Goal: Book appointment/travel/reservation

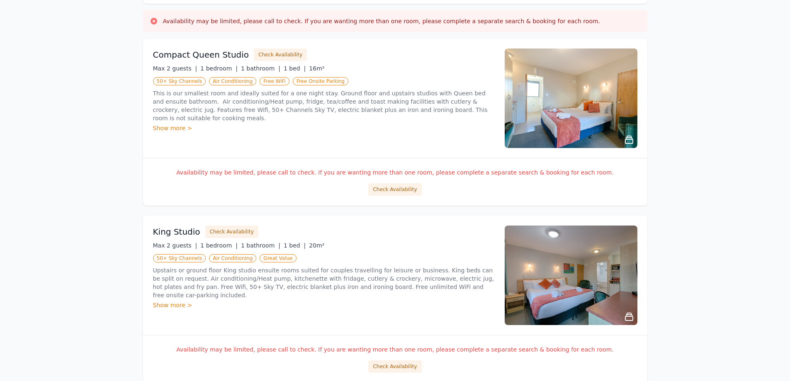
scroll to position [83, 0]
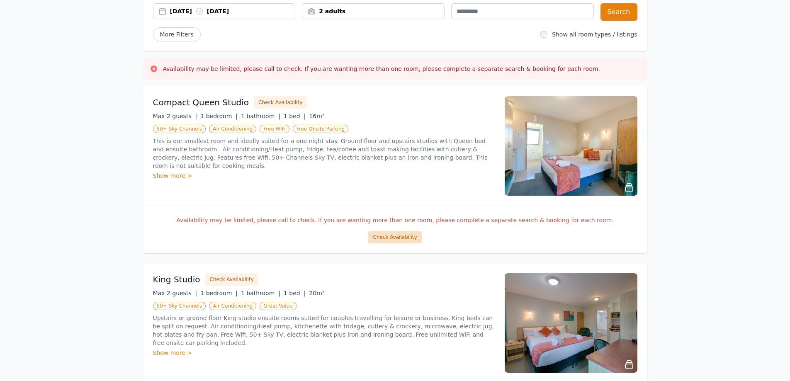
click at [400, 238] on button "Check Availability" at bounding box center [394, 237] width 53 height 12
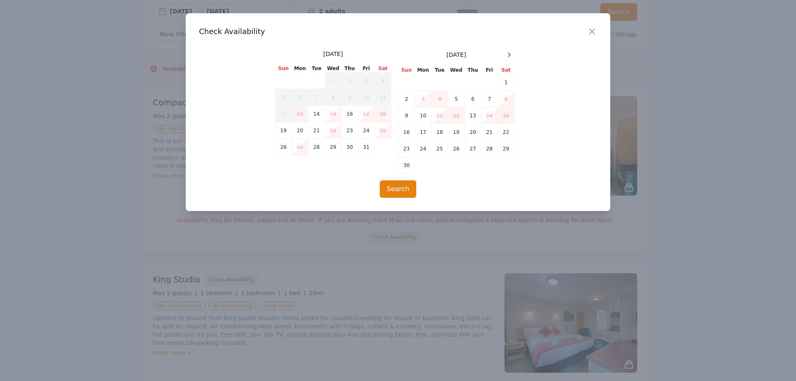
click at [592, 26] on div "Close" at bounding box center [598, 26] width 23 height 26
click at [589, 29] on icon "button" at bounding box center [591, 31] width 5 height 5
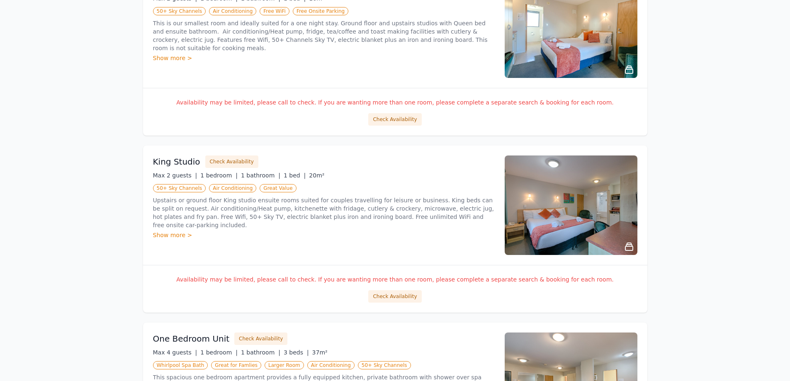
scroll to position [207, 0]
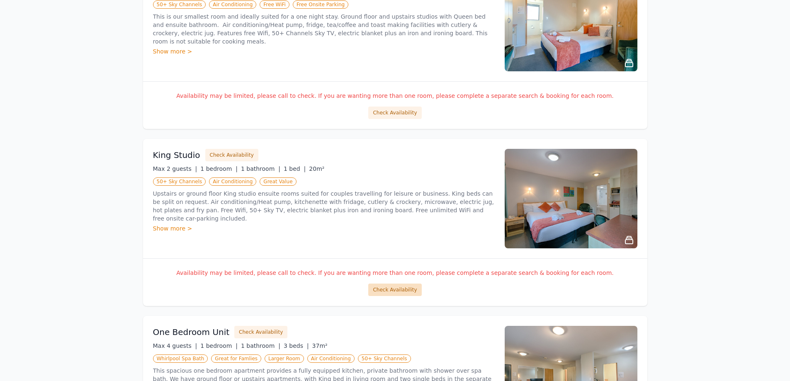
click at [382, 289] on button "Check Availability" at bounding box center [394, 289] width 53 height 12
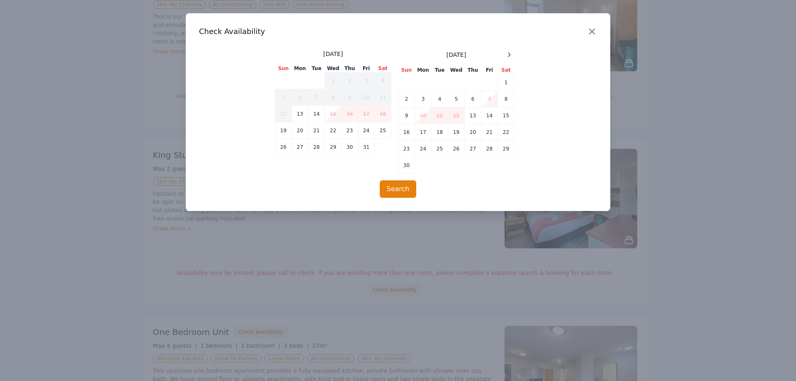
click at [589, 31] on icon "button" at bounding box center [592, 32] width 10 height 10
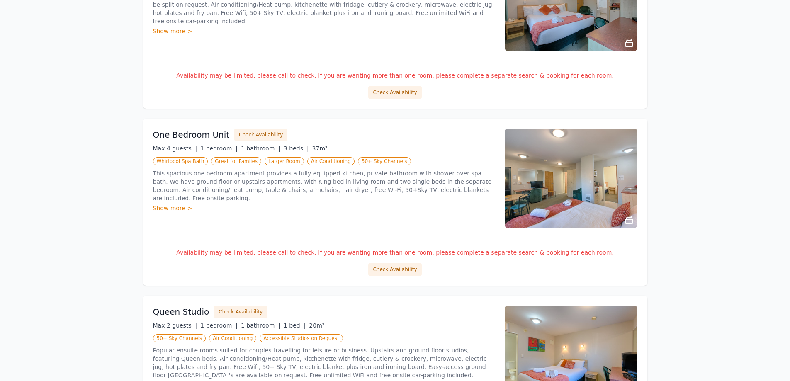
scroll to position [414, 0]
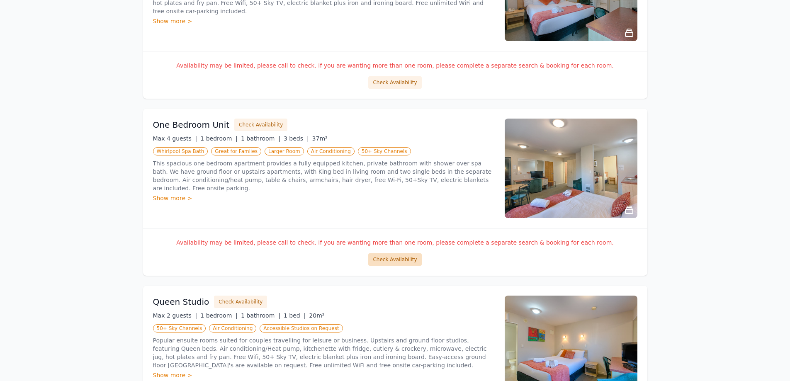
click at [381, 261] on button "Check Availability" at bounding box center [394, 259] width 53 height 12
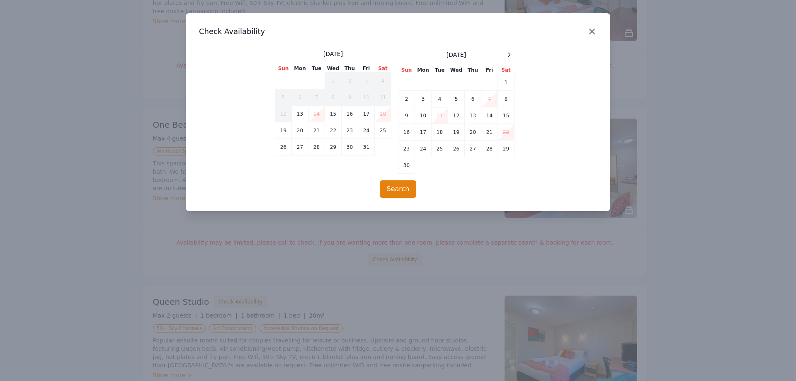
click at [594, 34] on icon "button" at bounding box center [591, 31] width 5 height 5
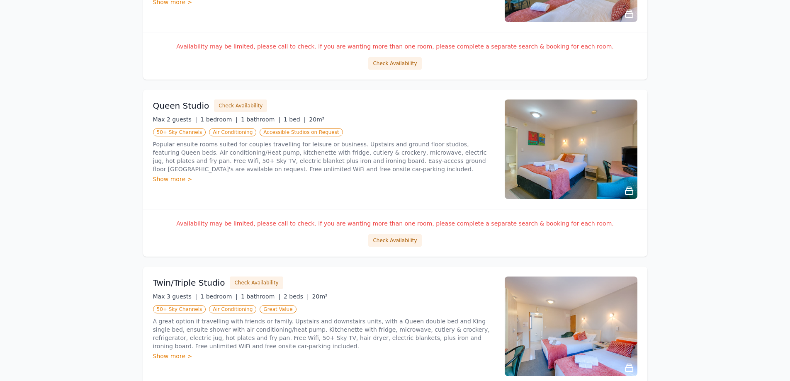
scroll to position [622, 0]
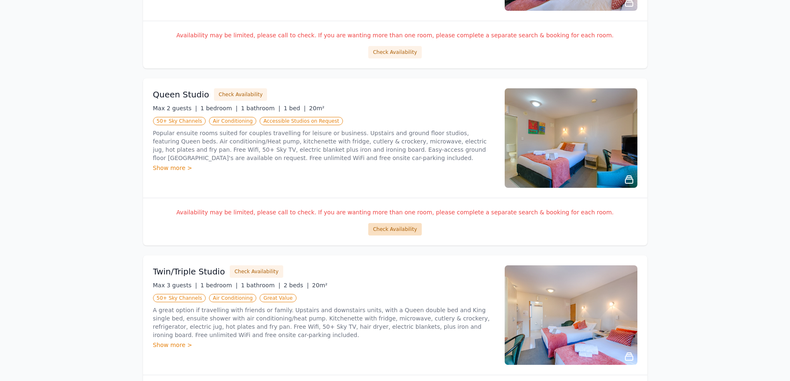
click at [387, 227] on button "Check Availability" at bounding box center [394, 229] width 53 height 12
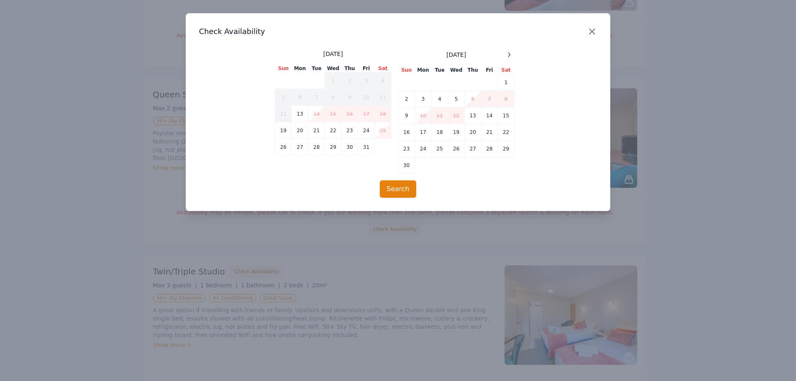
click at [588, 32] on icon "button" at bounding box center [592, 32] width 10 height 10
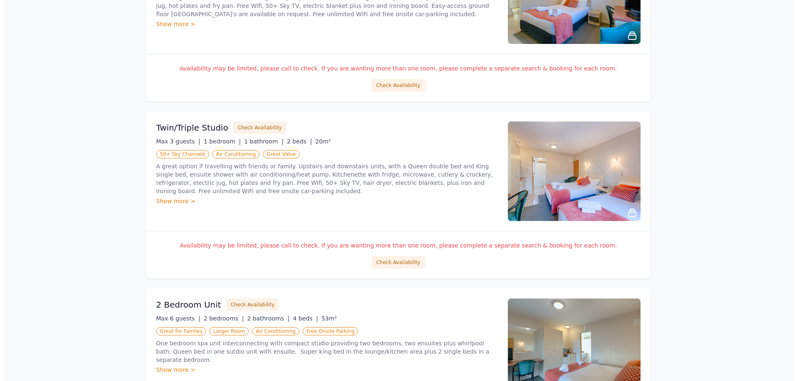
scroll to position [787, 0]
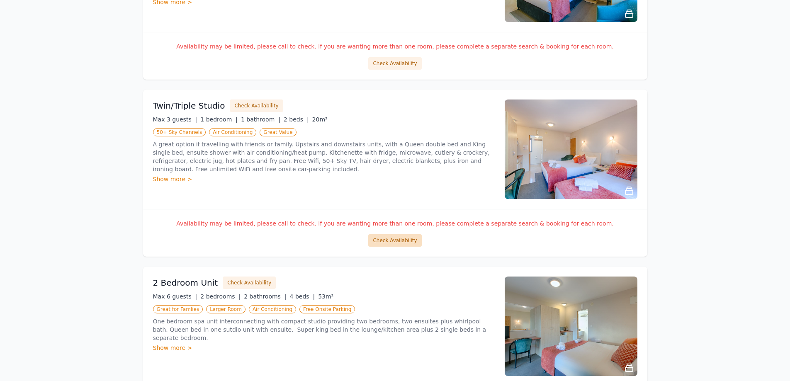
click at [386, 243] on button "Check Availability" at bounding box center [394, 240] width 53 height 12
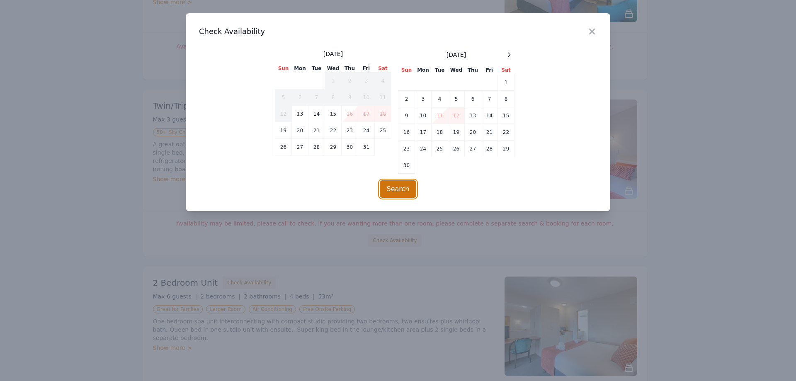
click at [394, 187] on button "Search" at bounding box center [398, 188] width 37 height 17
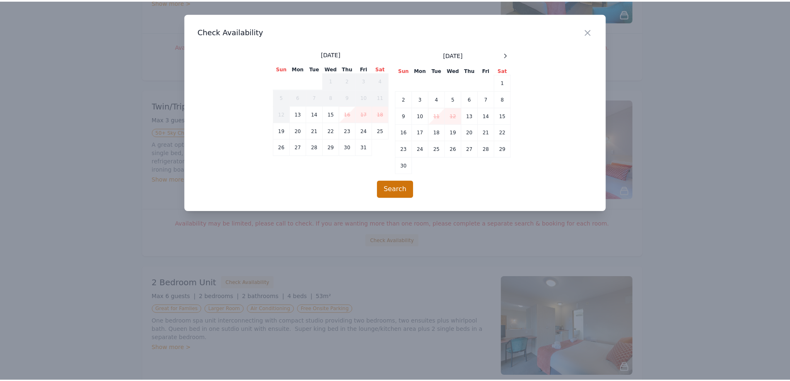
scroll to position [40, 0]
